Goal: Navigation & Orientation: Go to known website

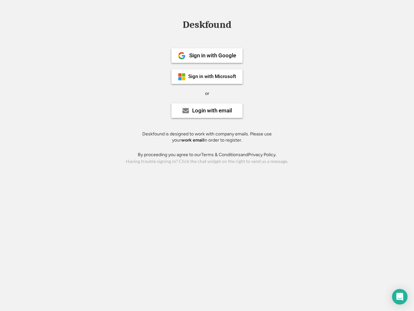
click at [207, 93] on div "or" at bounding box center [207, 93] width 4 height 6
click at [207, 26] on div "Deskfound" at bounding box center [207, 25] width 55 height 10
click at [177, 24] on div "Deskfound" at bounding box center [207, 26] width 414 height 12
click at [207, 26] on div "Deskfound" at bounding box center [207, 25] width 55 height 10
click at [207, 93] on div "or" at bounding box center [207, 93] width 4 height 6
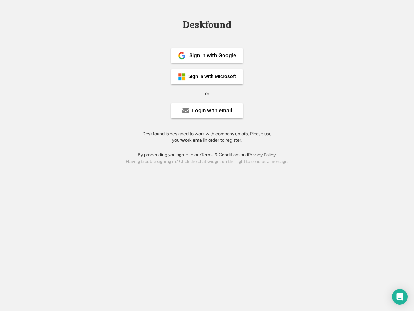
click at [207, 55] on div "Sign in with Google" at bounding box center [212, 56] width 47 height 6
click at [213, 55] on div "Sign in with Google" at bounding box center [212, 56] width 47 height 6
click at [182, 56] on img at bounding box center [182, 56] width 8 height 8
click at [207, 76] on div "Sign in with Microsoft" at bounding box center [212, 76] width 48 height 5
click at [213, 76] on div "Sign in with Microsoft" at bounding box center [212, 76] width 48 height 5
